Goal: Information Seeking & Learning: Learn about a topic

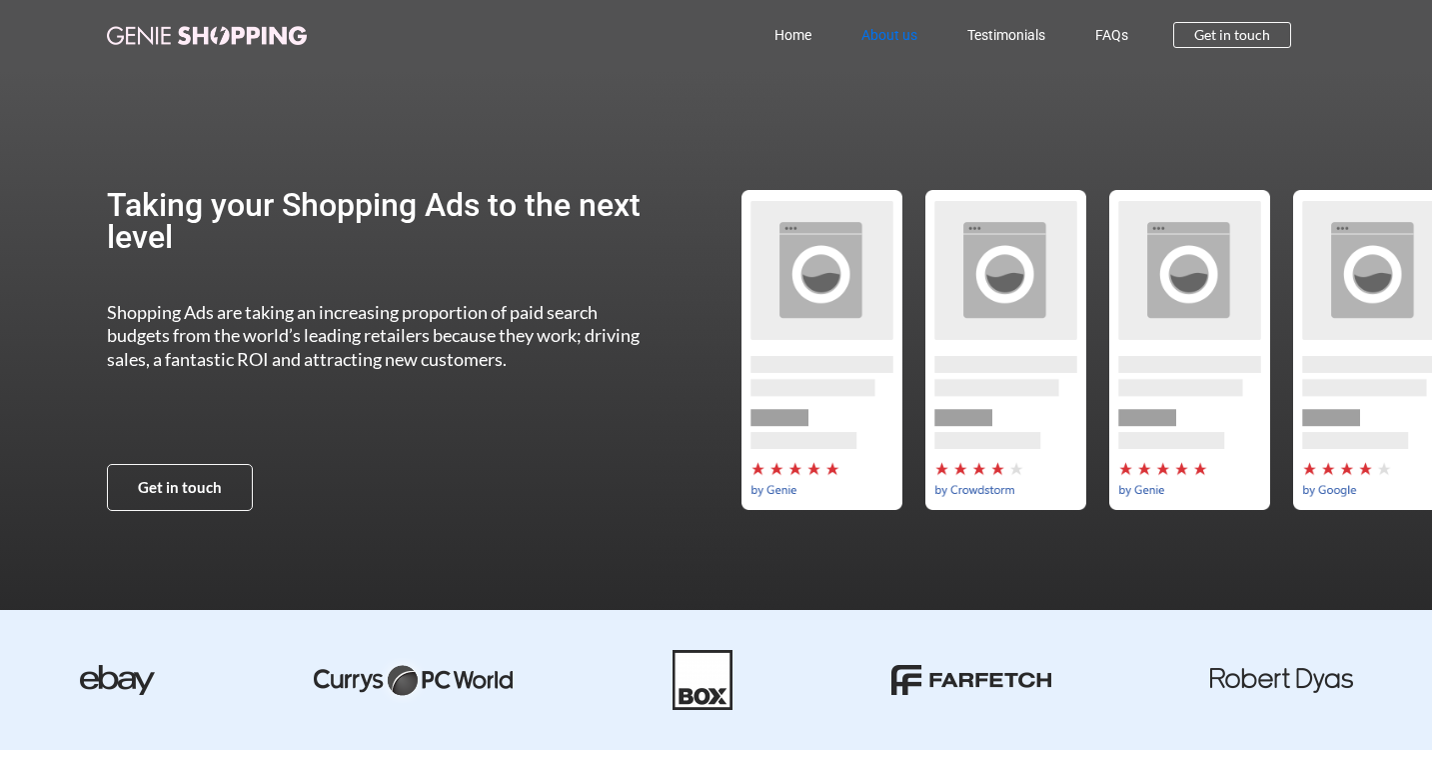
click at [854, 42] on link "About us" at bounding box center [890, 35] width 106 height 46
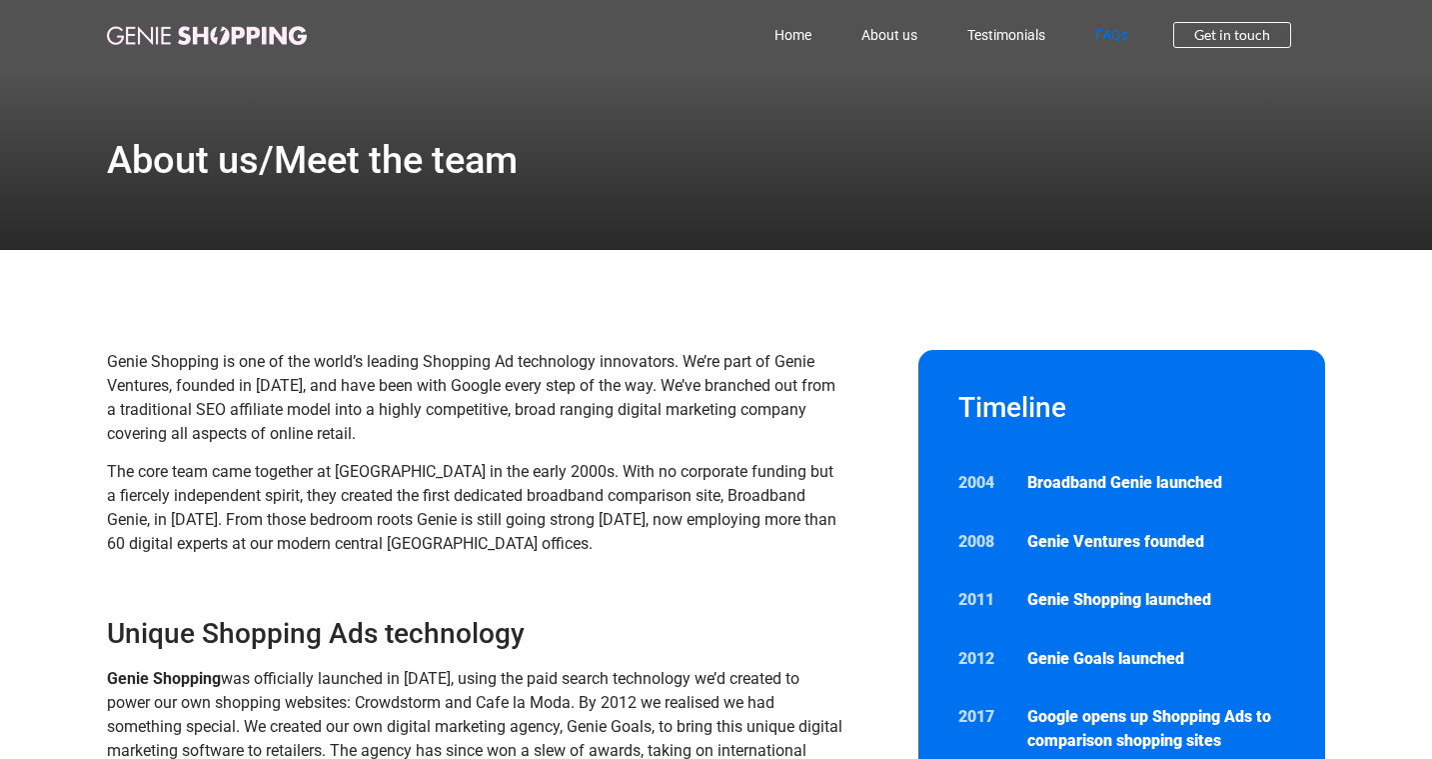
click at [1126, 27] on link "FAQs" at bounding box center [1111, 35] width 83 height 46
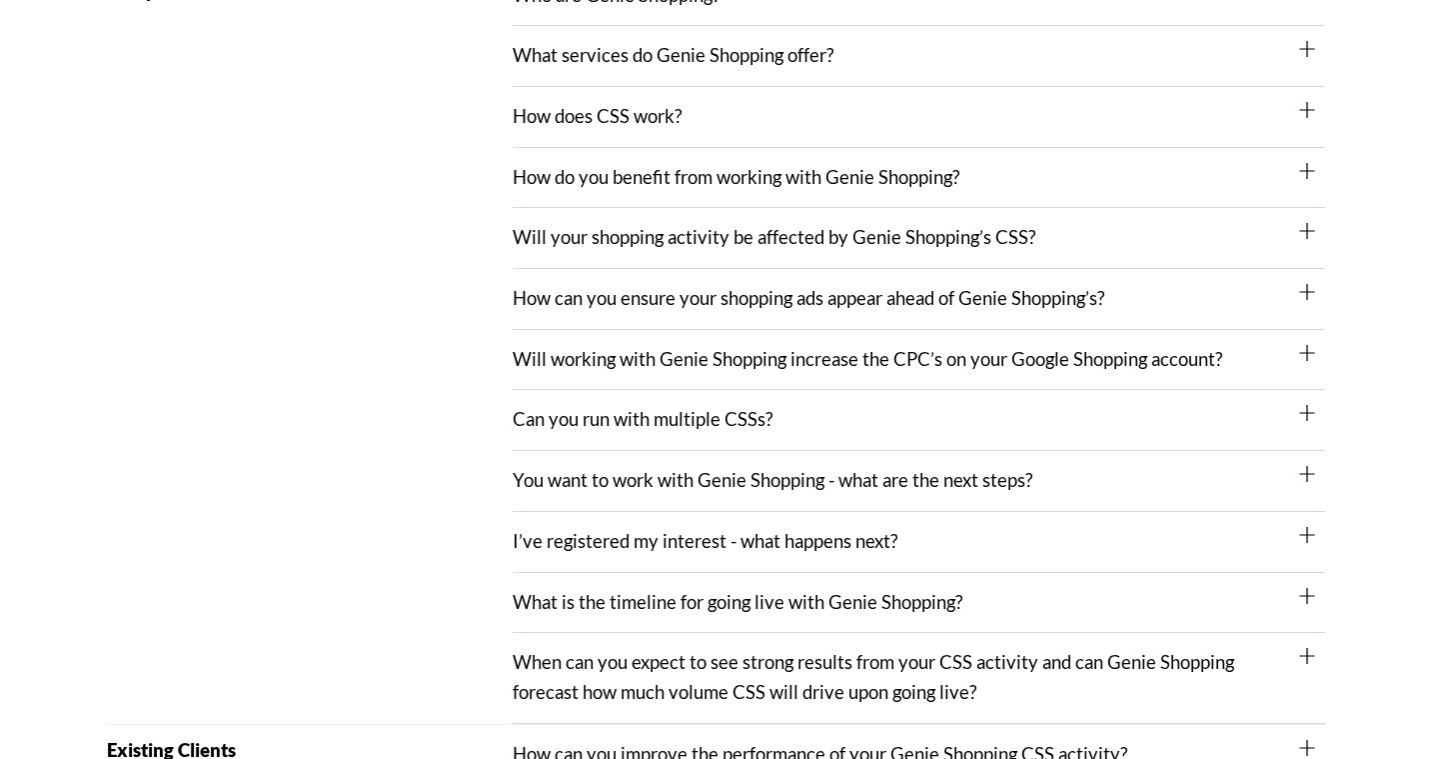
scroll to position [382, 0]
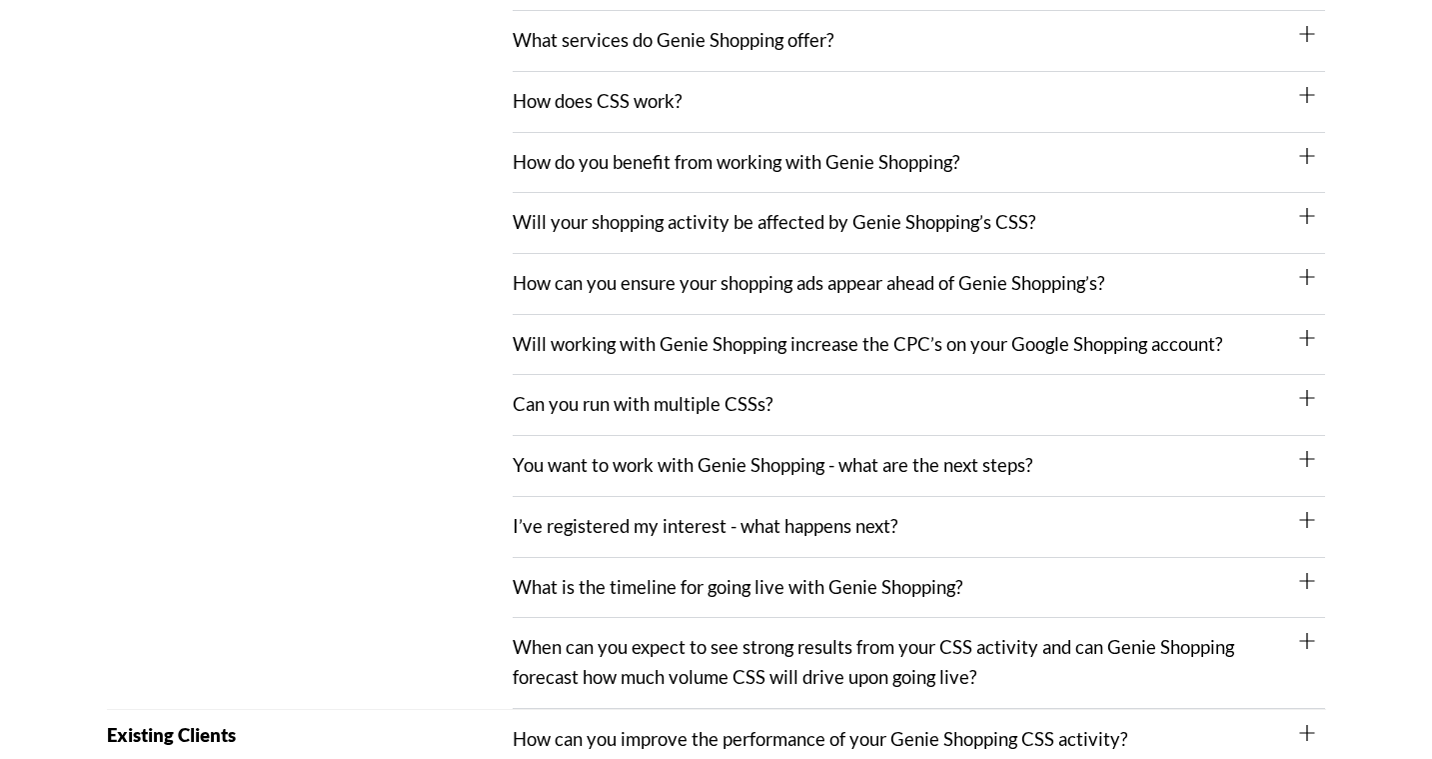
click at [902, 158] on link "How do you benefit from working with Genie Shopping?" at bounding box center [736, 162] width 447 height 22
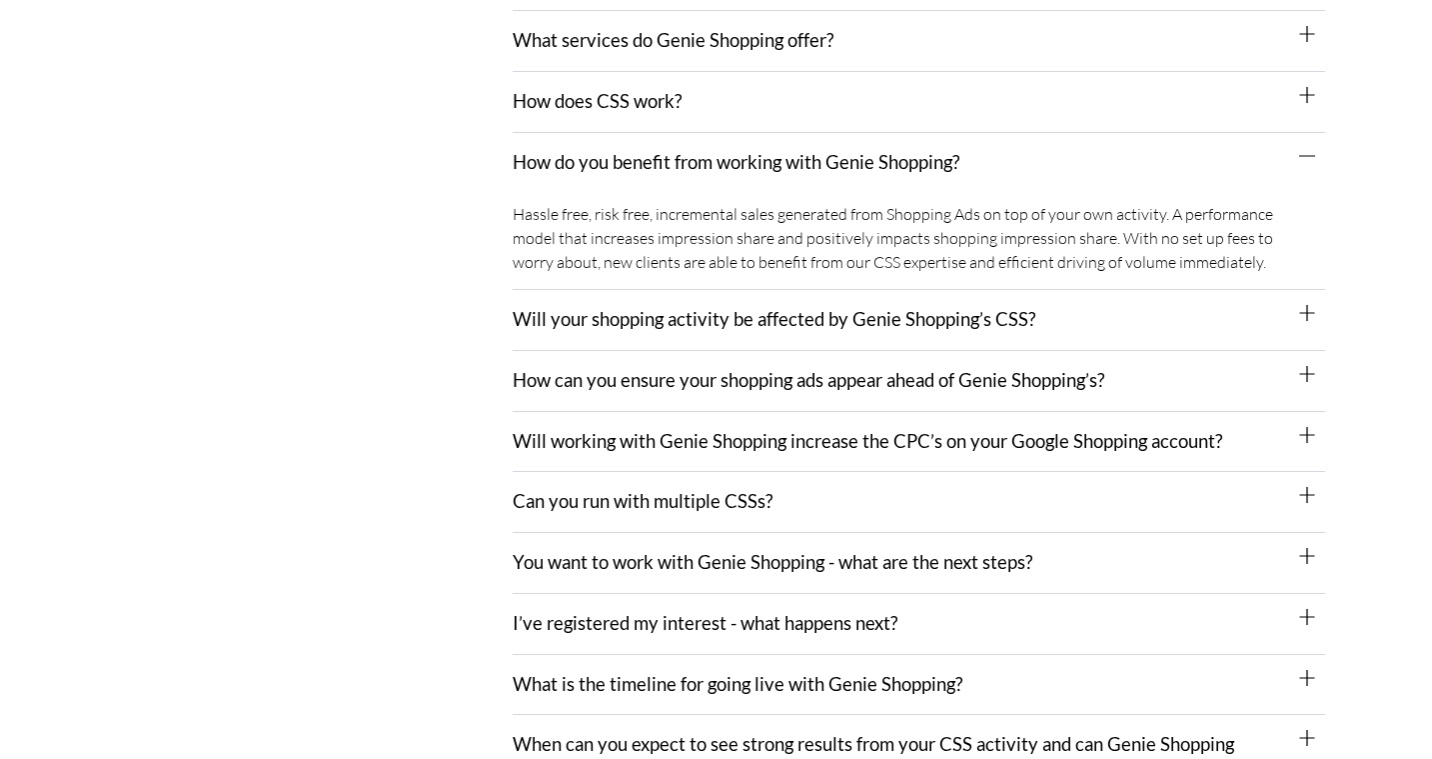
click at [902, 158] on link "How do you benefit from working with Genie Shopping?" at bounding box center [736, 162] width 447 height 22
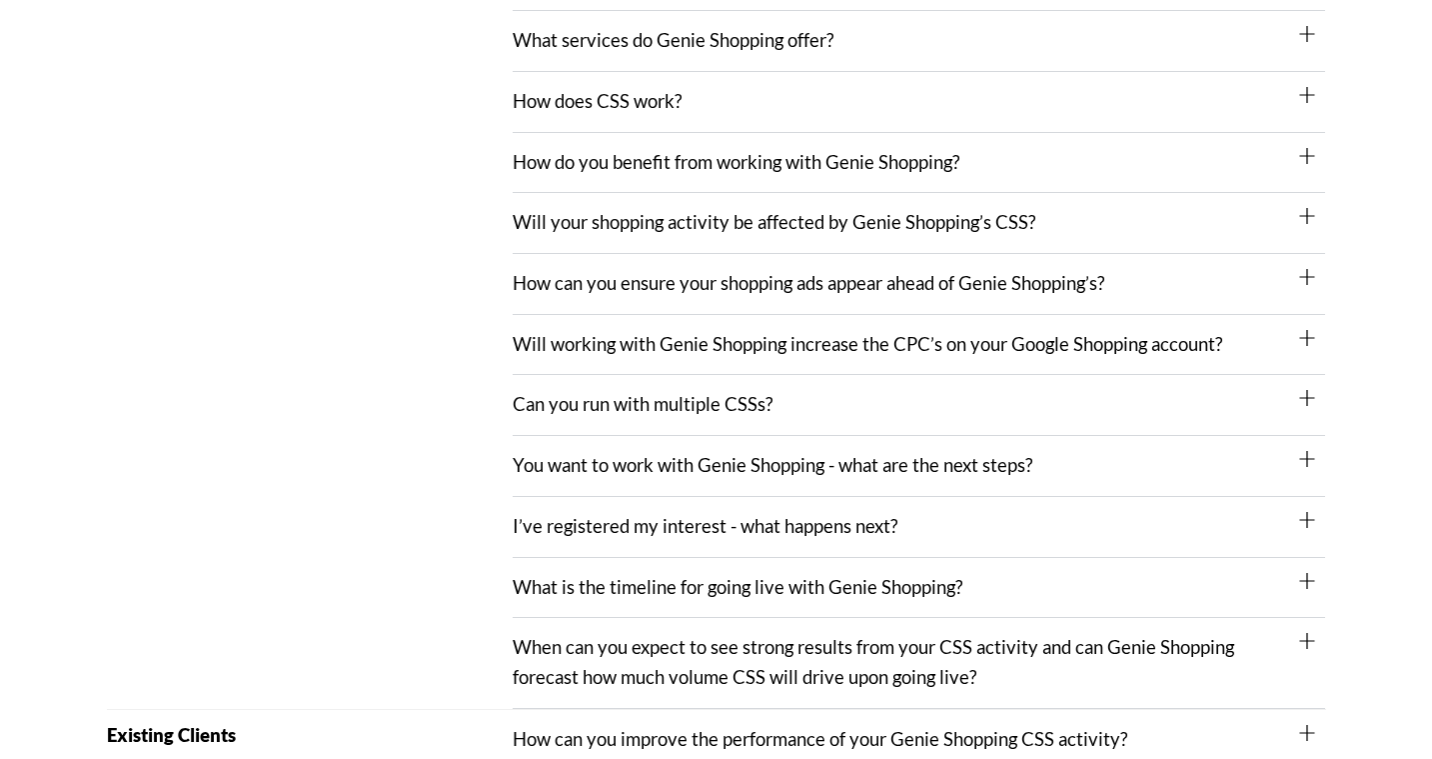
click at [690, 233] on link "Will your shopping activity be affected by Genie Shopping’s CSS?" at bounding box center [774, 222] width 523 height 22
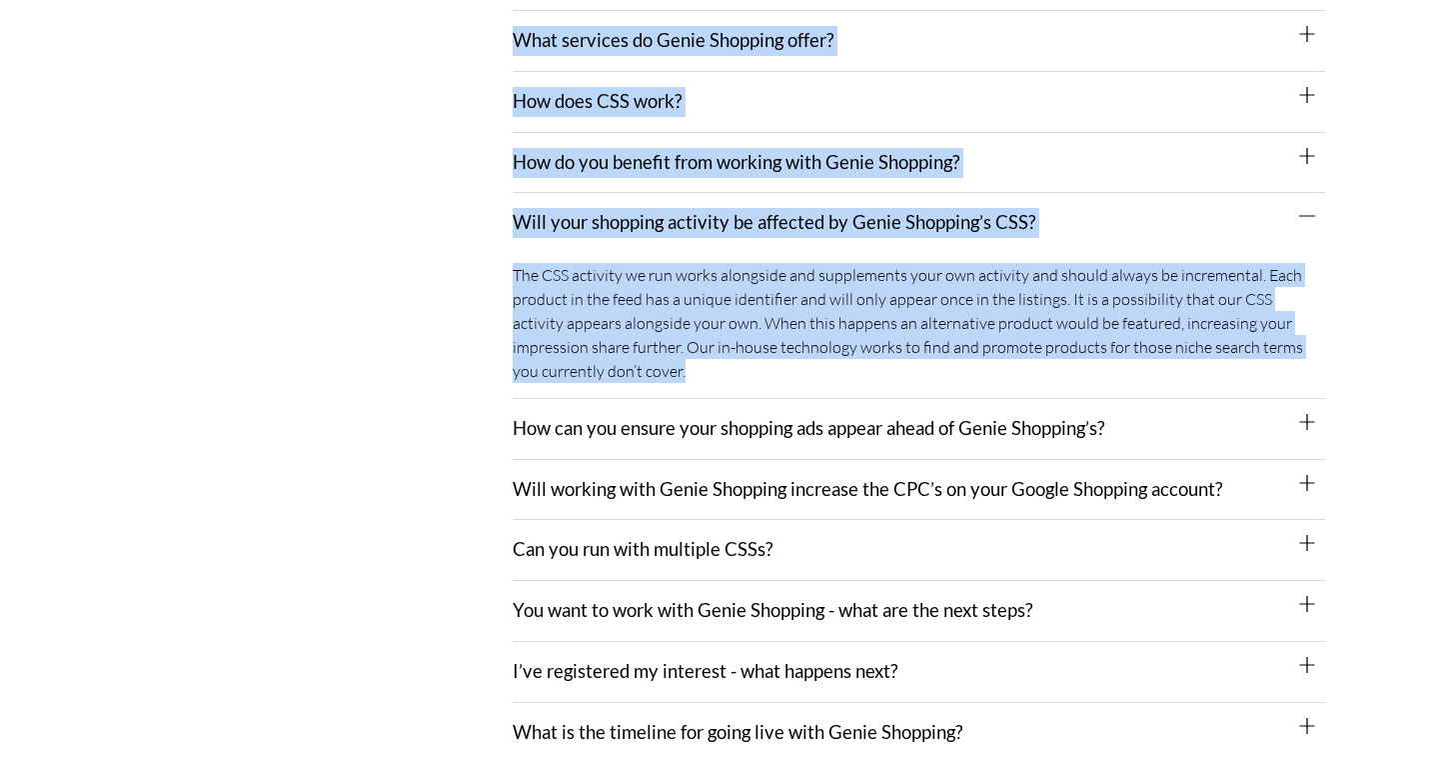
drag, startPoint x: 509, startPoint y: 273, endPoint x: 691, endPoint y: 363, distance: 202.9
click at [691, 363] on div "Prospective New Client Who are Genie Shopping? Running price comparison since […" at bounding box center [716, 402] width 1219 height 903
click at [691, 363] on div "The CSS activity we run works alongside and supplements your own activity and s…" at bounding box center [919, 326] width 813 height 146
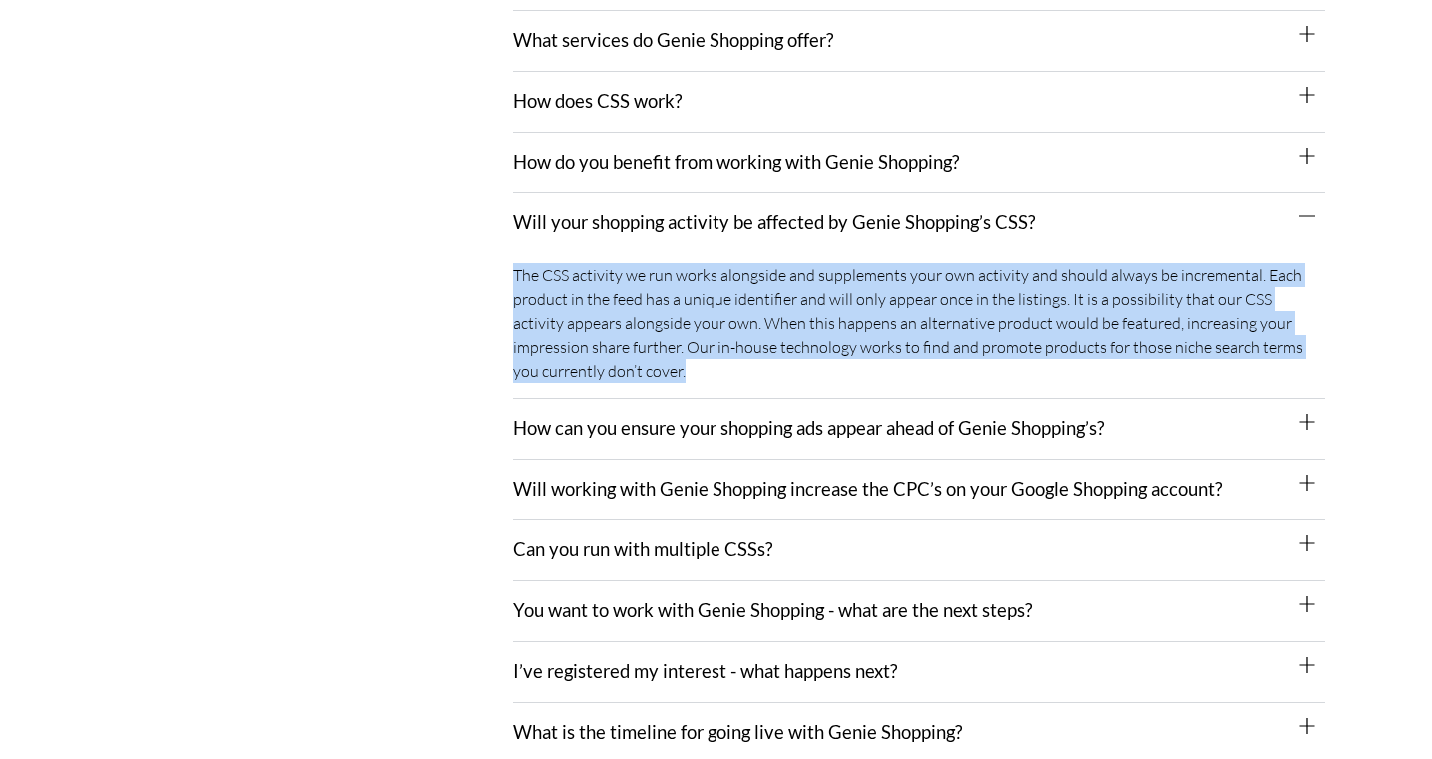
drag, startPoint x: 607, startPoint y: 377, endPoint x: 513, endPoint y: 277, distance: 137.2
click at [513, 277] on div "The CSS activity we run works alongside and supplements your own activity and s…" at bounding box center [919, 326] width 813 height 146
copy div "The CSS activity we run works alongside and supplements your own activity and s…"
